Goal: Task Accomplishment & Management: Use online tool/utility

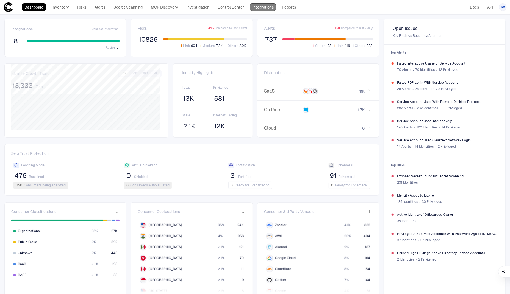
click at [272, 8] on link "Integrations" at bounding box center [263, 7] width 26 height 8
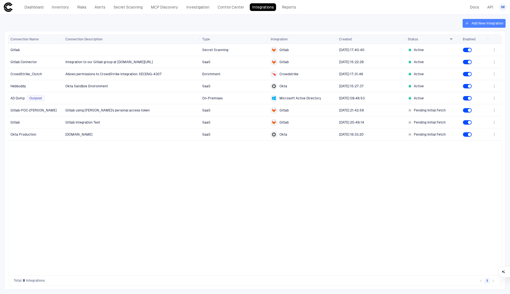
click at [483, 24] on button "Add New Integration" at bounding box center [484, 23] width 43 height 9
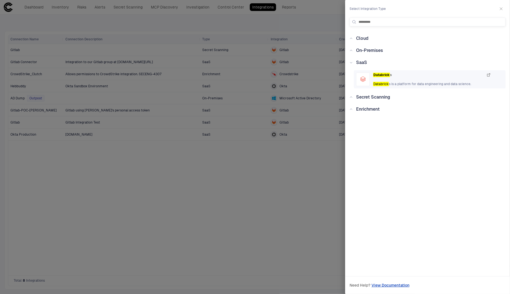
type input "*********"
click at [435, 79] on div "Databrick s Databrick s is a platform for data engineering and data science." at bounding box center [432, 80] width 118 height 14
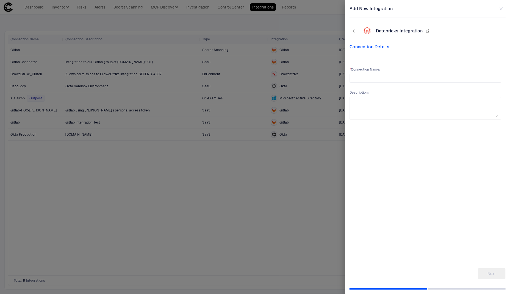
click at [352, 31] on icon "button" at bounding box center [354, 31] width 4 height 4
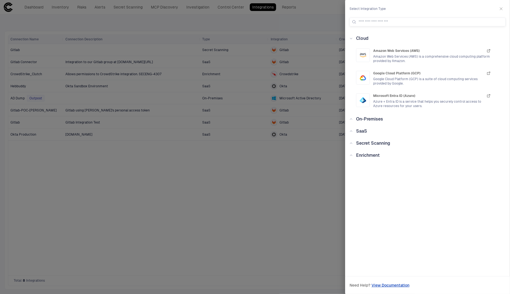
click at [504, 9] on icon "button" at bounding box center [501, 9] width 4 height 4
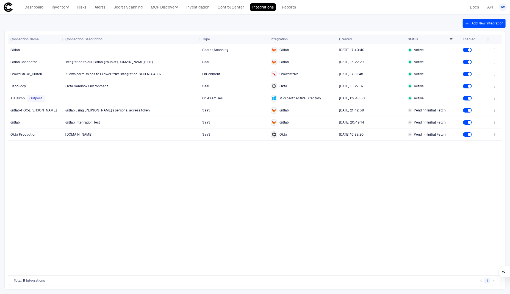
click at [406, 11] on div "Dashboard Inventory Risks Alerts Secret Scanning MCP Discovery Investigation Co…" at bounding box center [255, 7] width 504 height 10
